Goal: Task Accomplishment & Management: Use online tool/utility

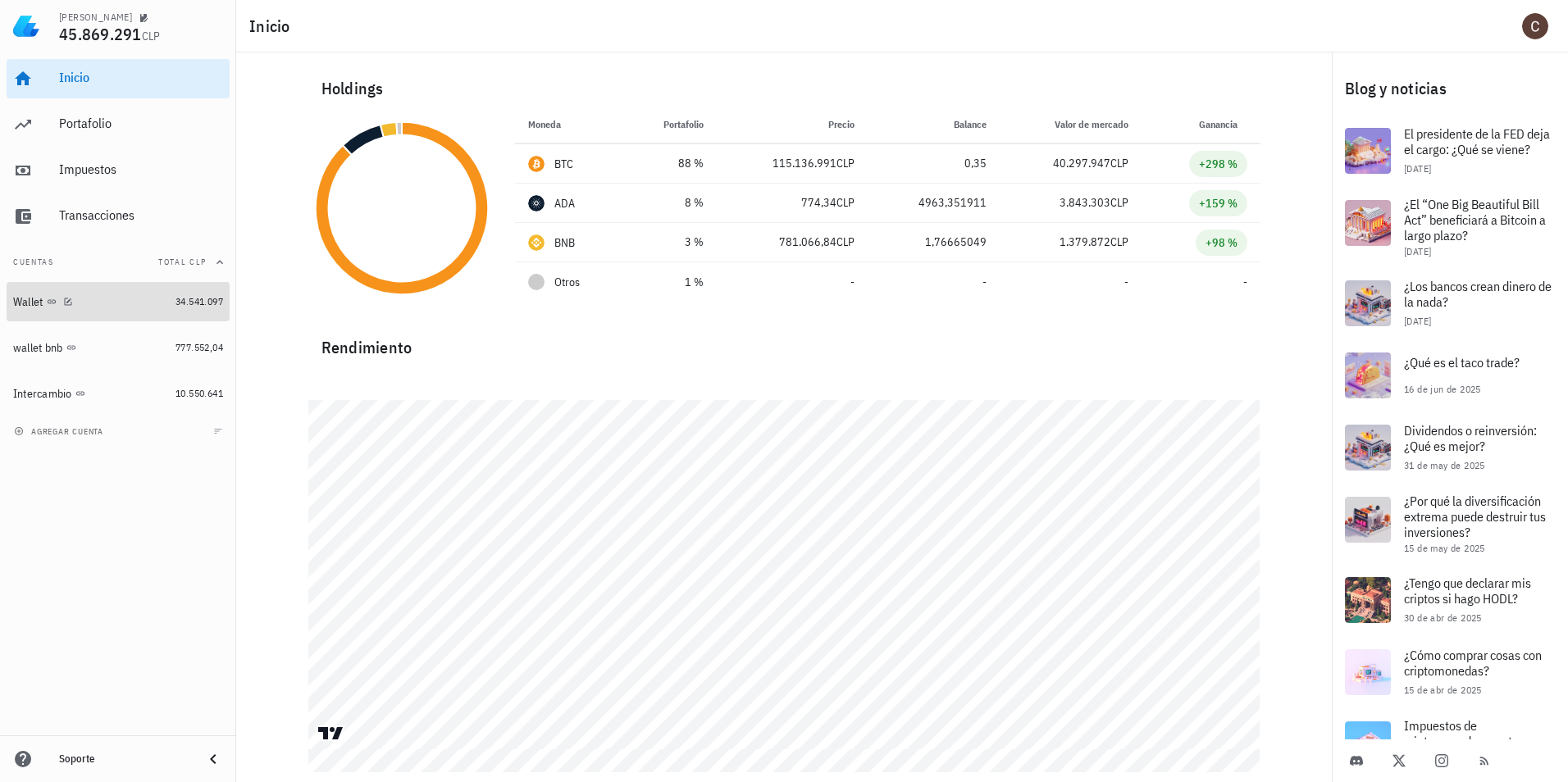
click at [127, 304] on div "Wallet" at bounding box center [91, 302] width 155 height 15
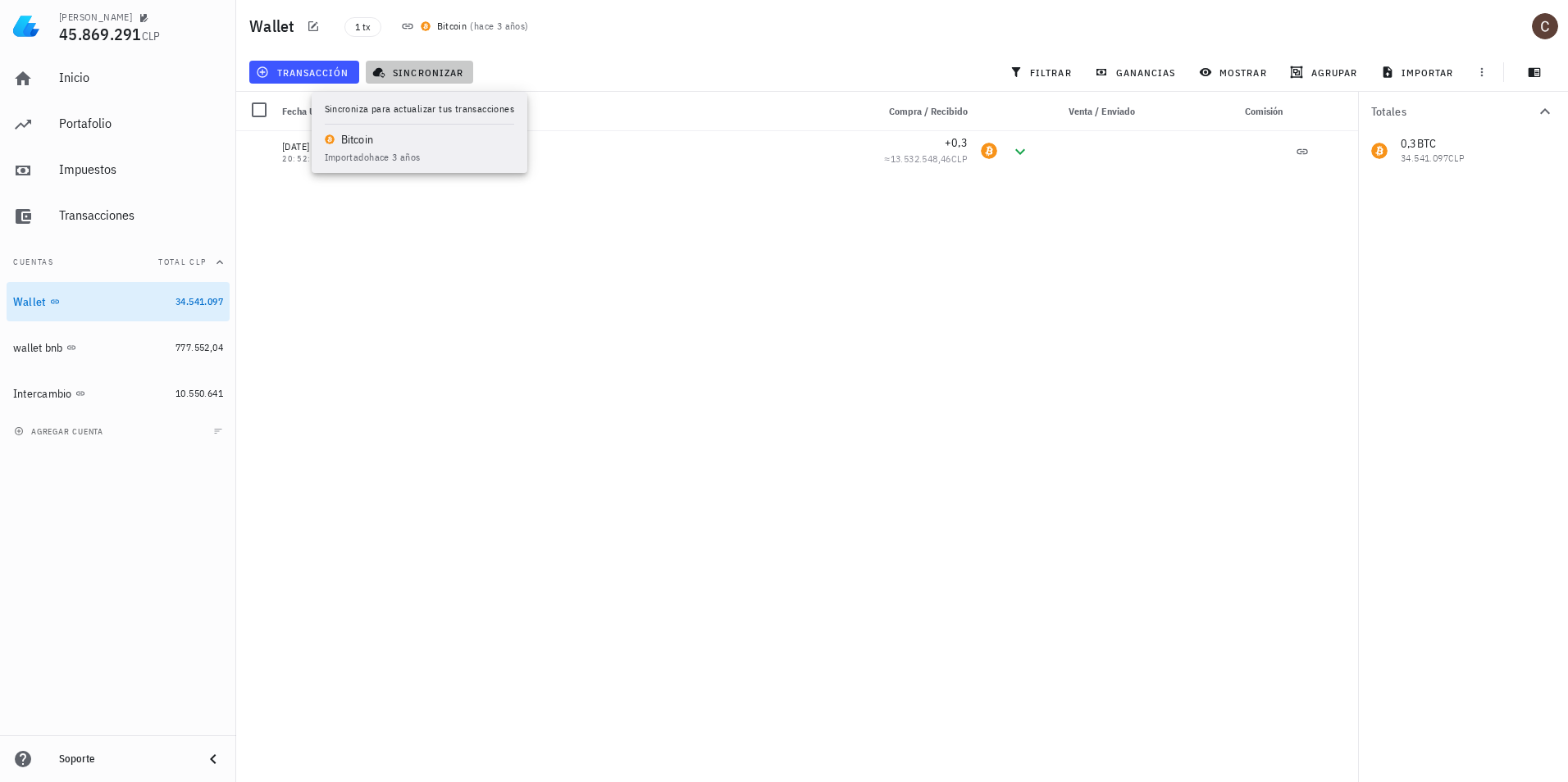
click at [398, 73] on span "sincronizar" at bounding box center [420, 72] width 88 height 13
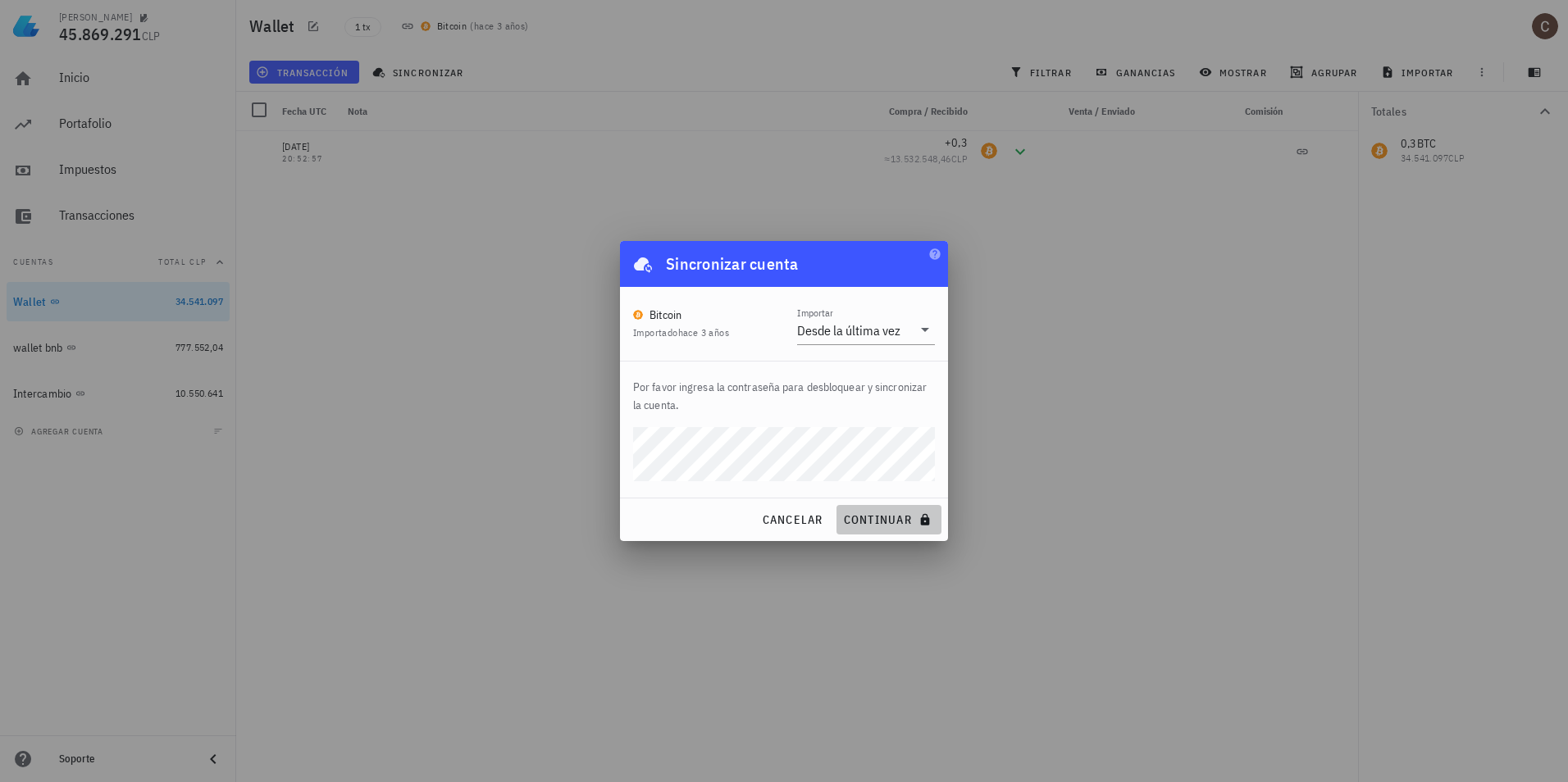
click at [910, 519] on span "continuar" at bounding box center [889, 520] width 92 height 14
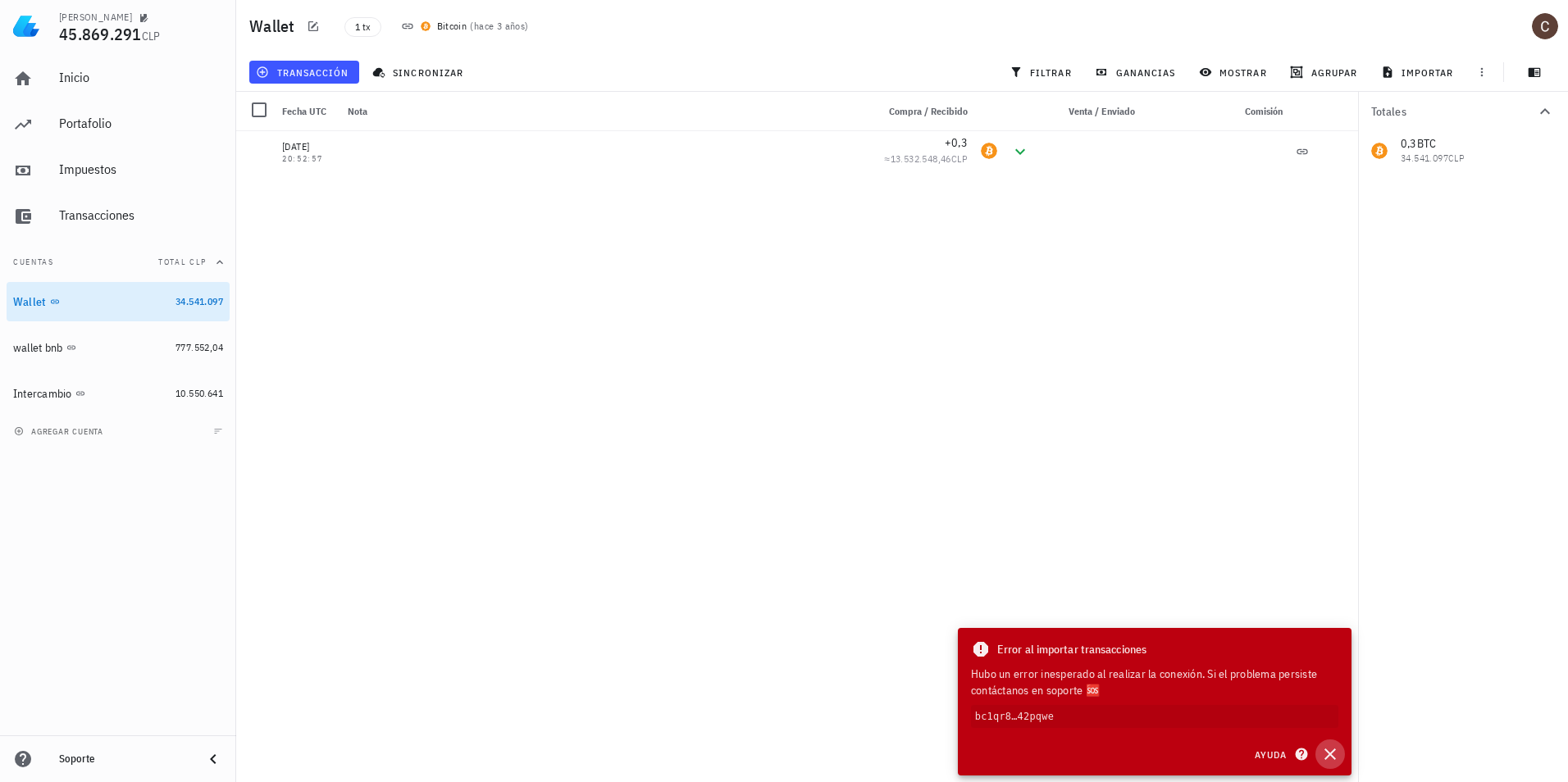
click at [1331, 750] on icon "button" at bounding box center [1331, 754] width 20 height 20
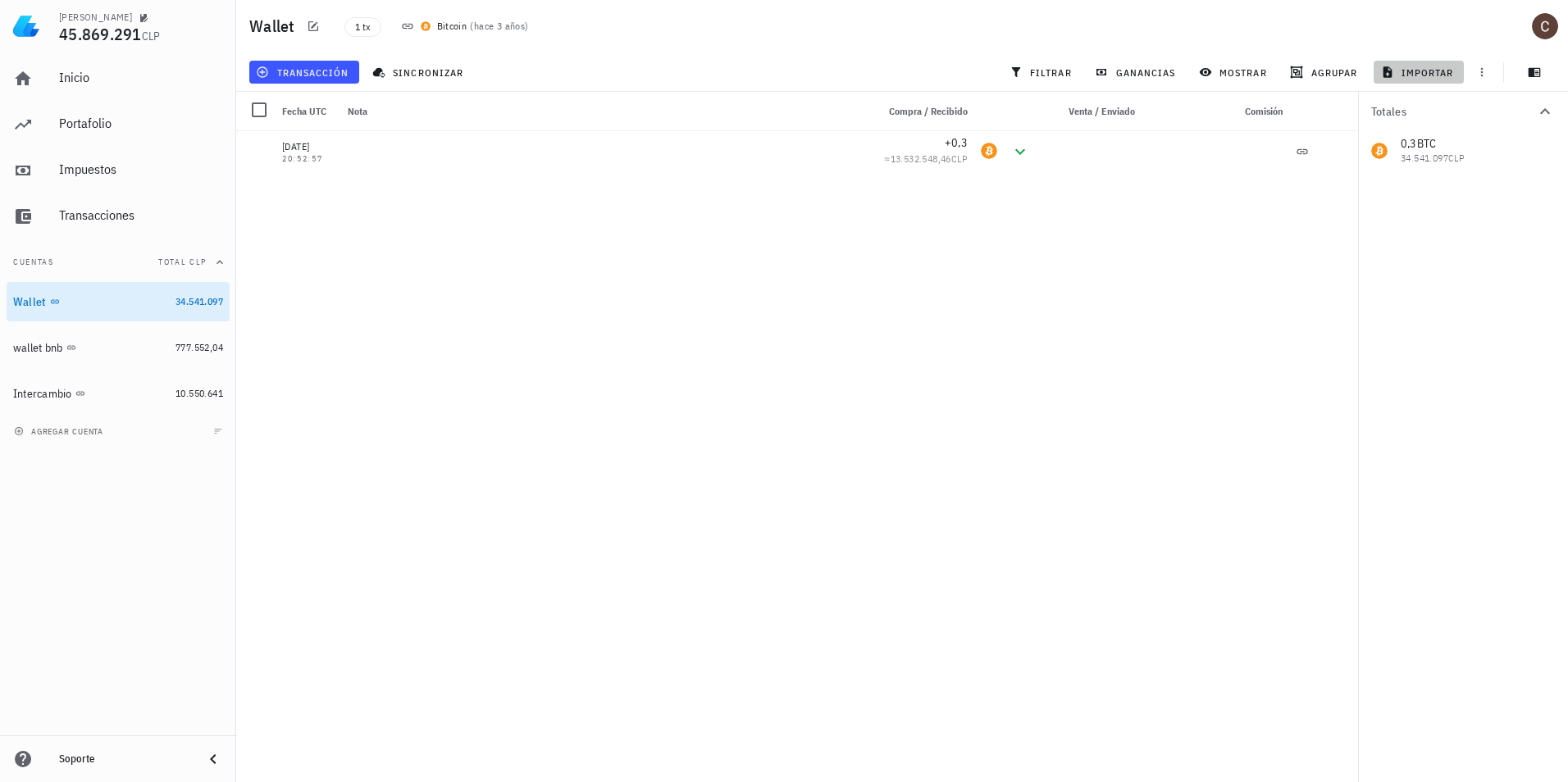
click at [1425, 73] on span "importar" at bounding box center [1419, 72] width 70 height 13
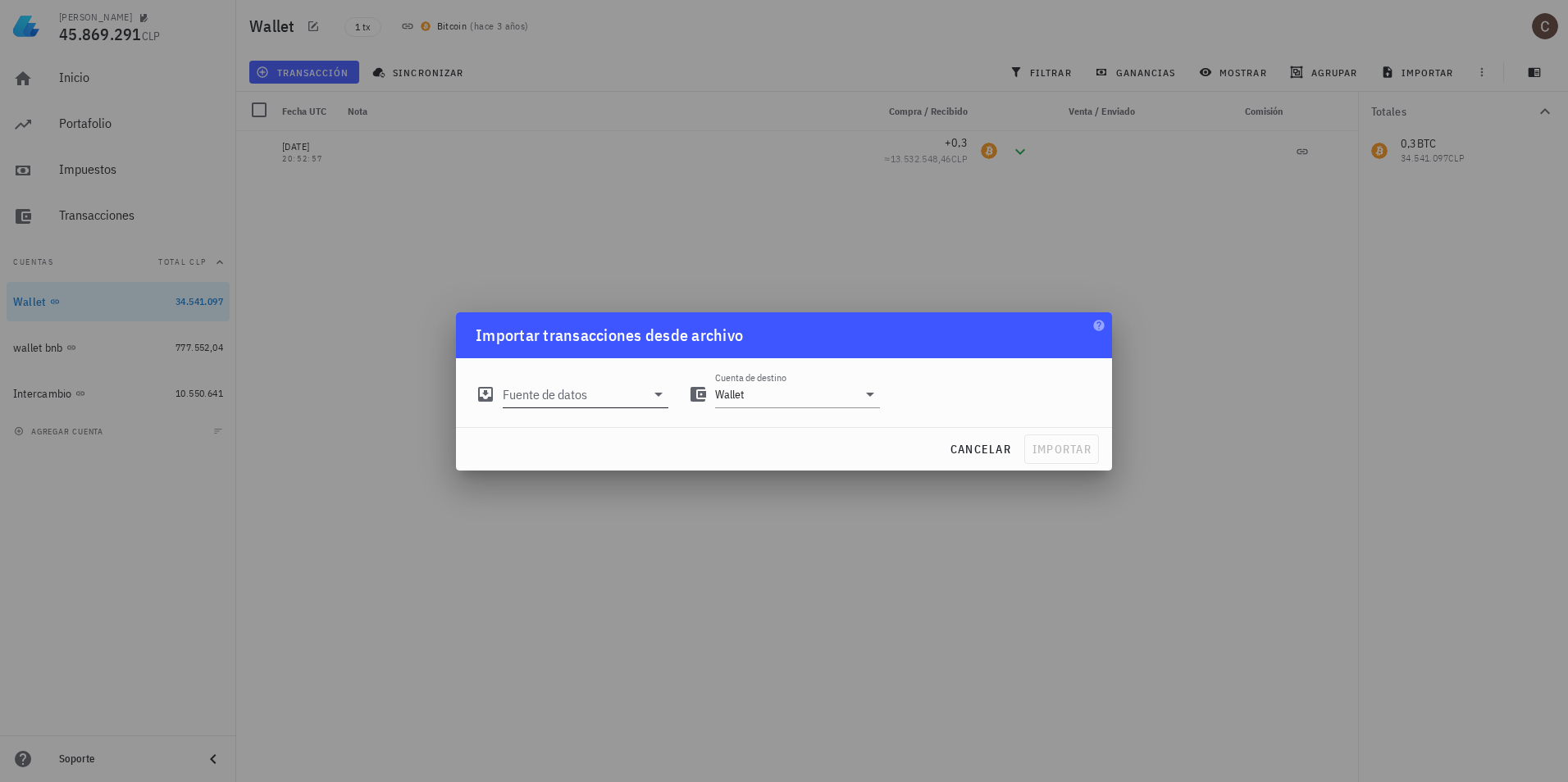
click at [626, 400] on input "Fuente de datos" at bounding box center [574, 395] width 143 height 27
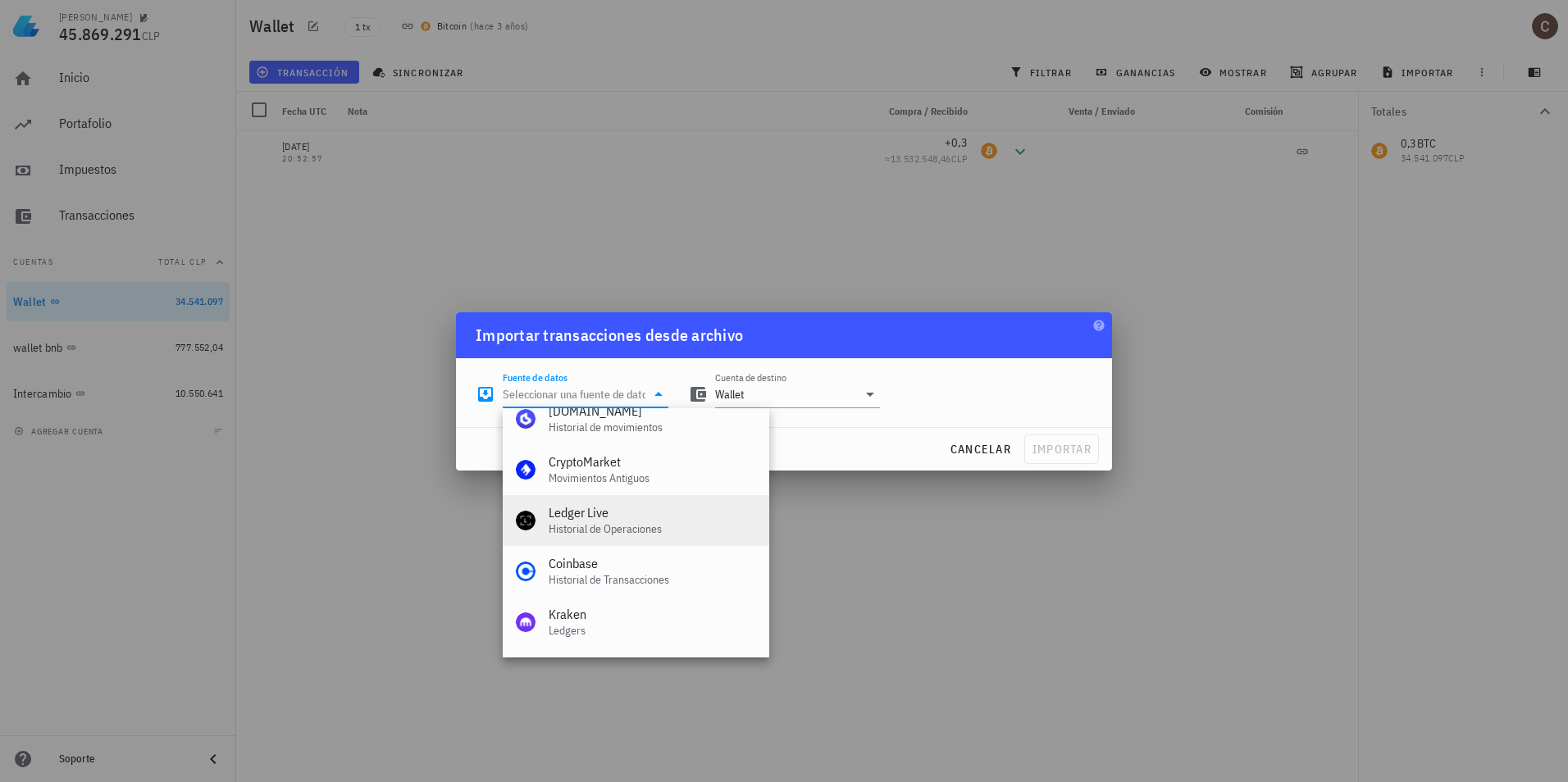
scroll to position [192, 0]
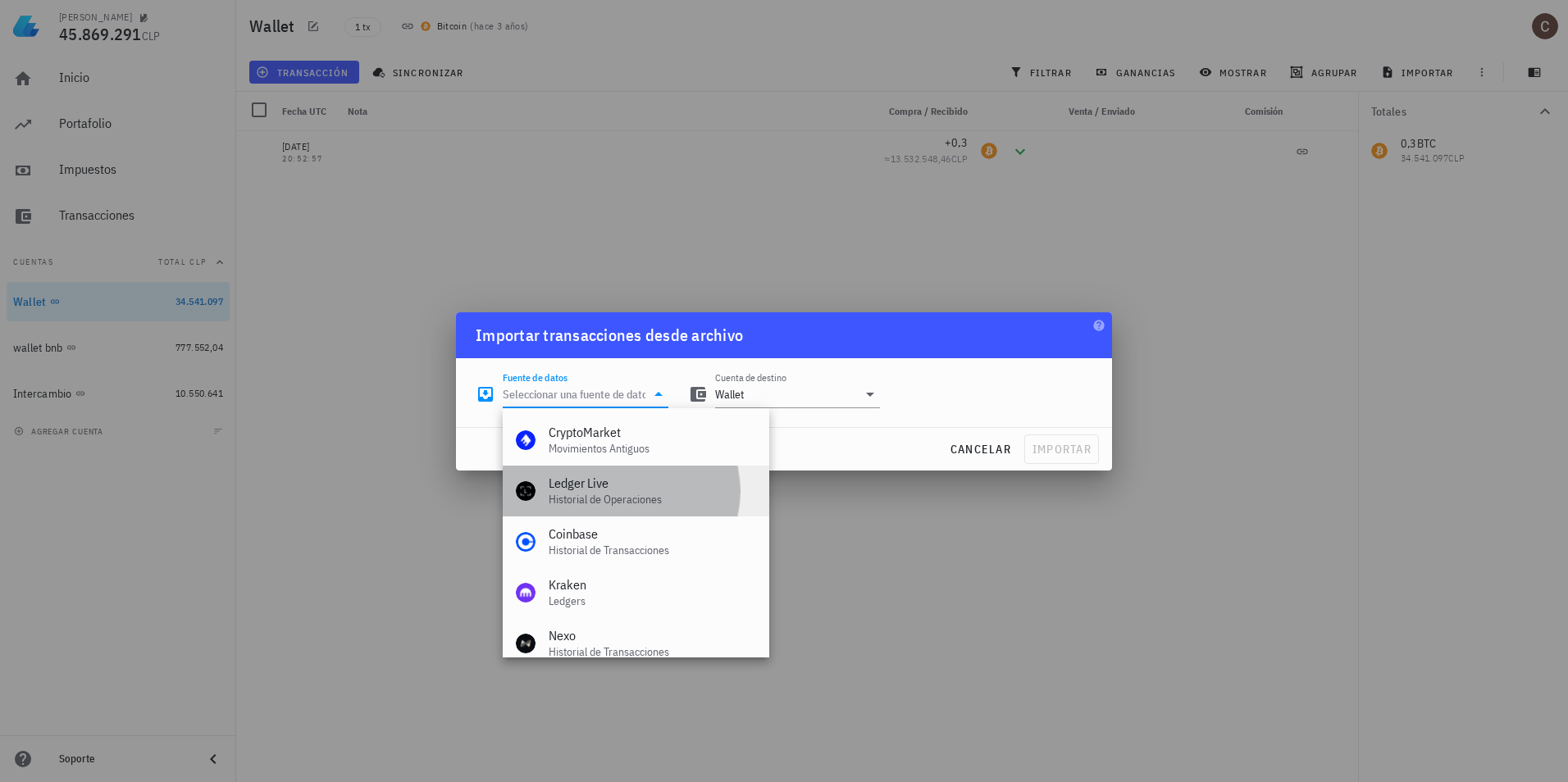
click at [630, 494] on div "Historial de Operaciones" at bounding box center [652, 500] width 208 height 14
type input "Ledger Live"
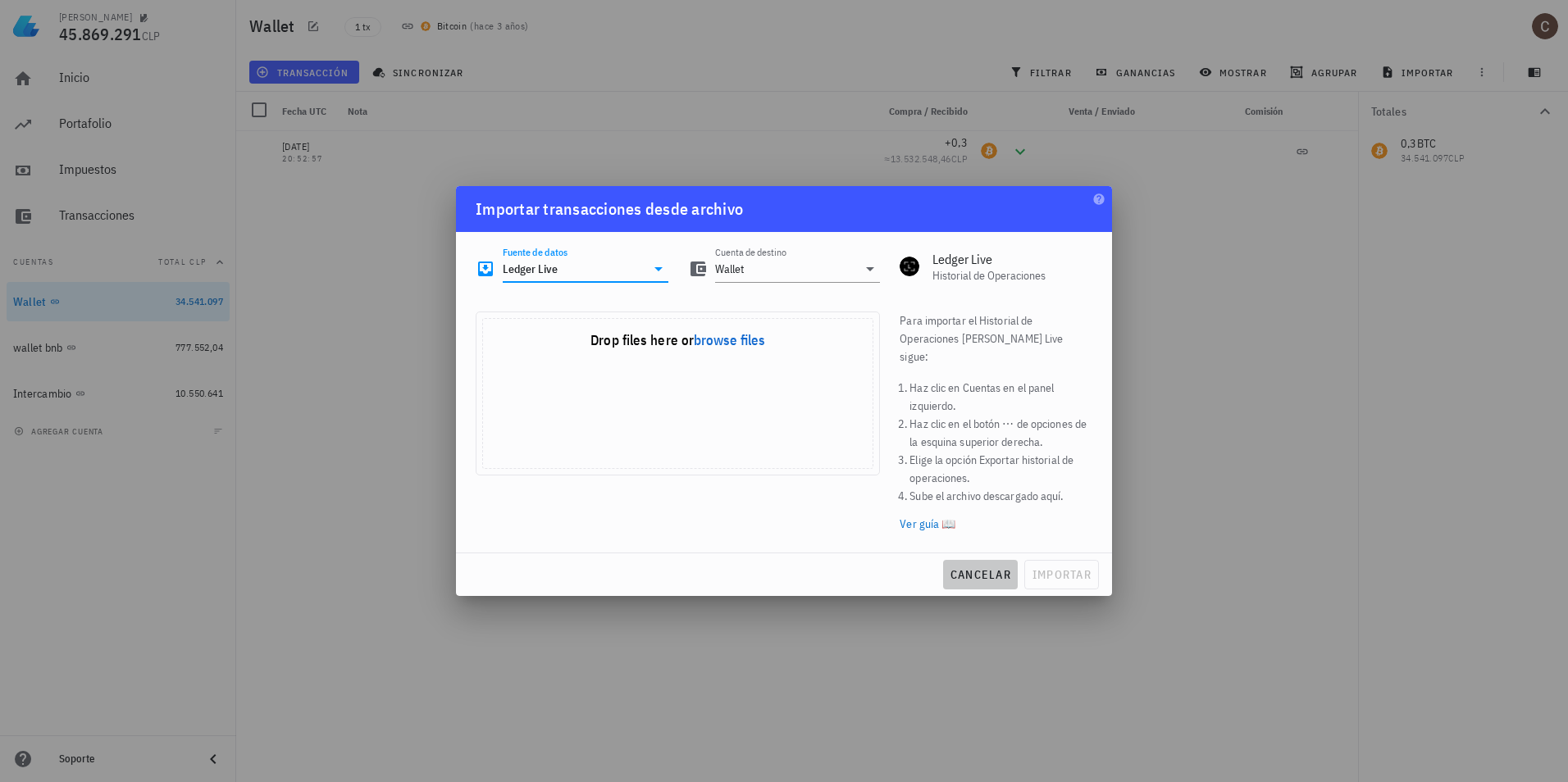
click at [953, 567] on span "cancelar" at bounding box center [980, 574] width 62 height 14
